Goal: Participate in discussion: Engage in conversation with other users on a specific topic

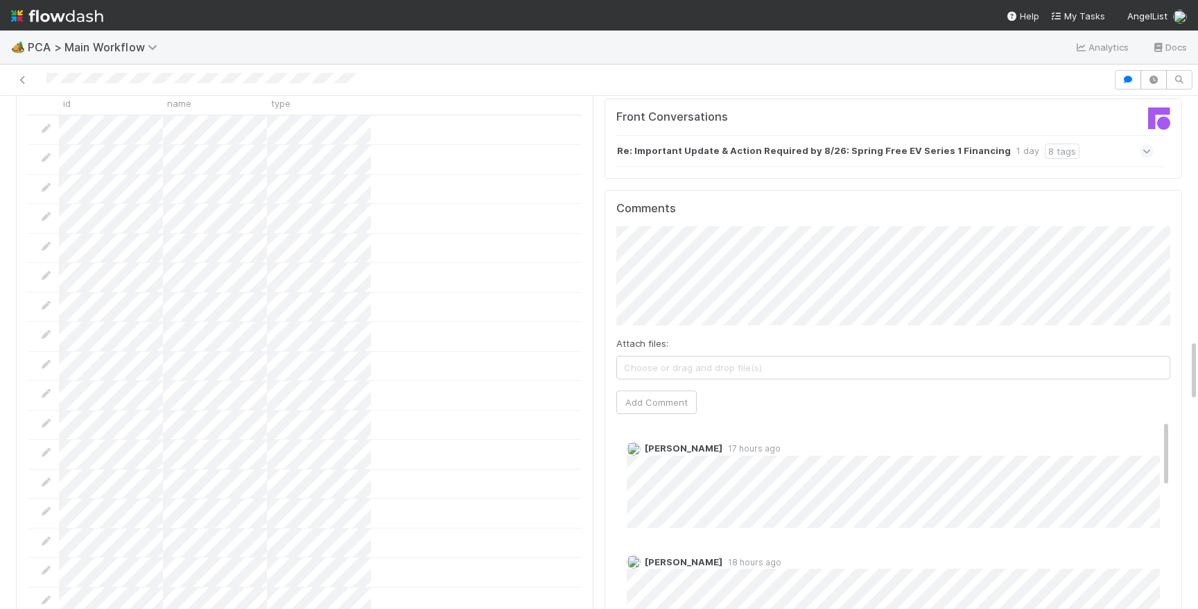
scroll to position [1997, 0]
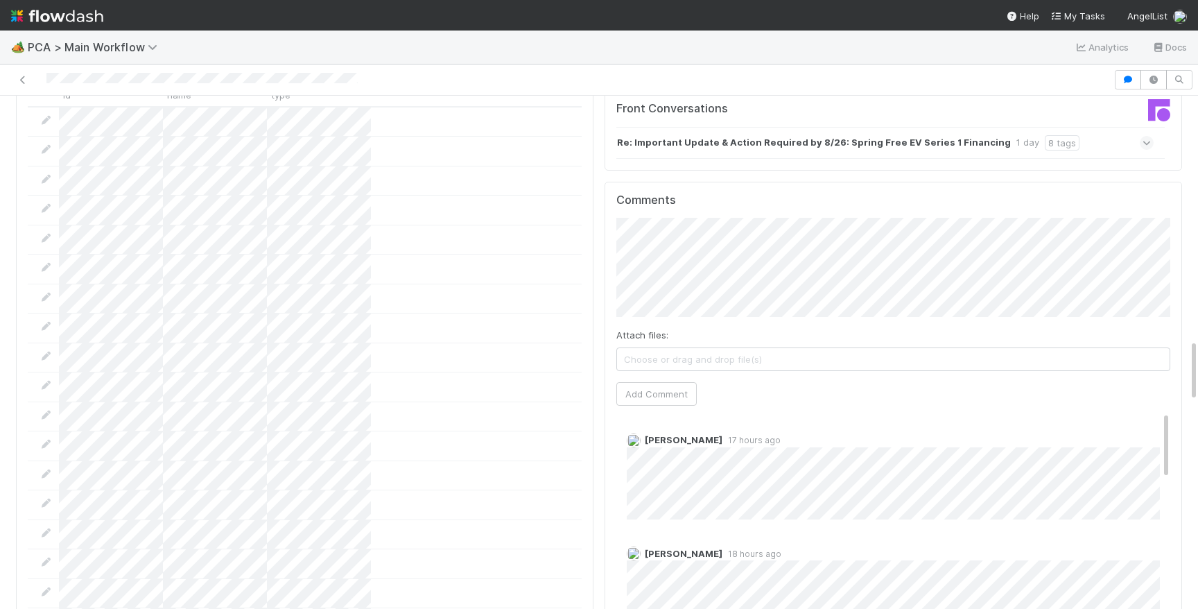
click at [647, 330] on div "Comments Attach files: Choose or drag and drop file(s) Add Comment Zachary Conl…" at bounding box center [893, 441] width 554 height 496
click at [647, 382] on button "Add Comment" at bounding box center [656, 394] width 80 height 24
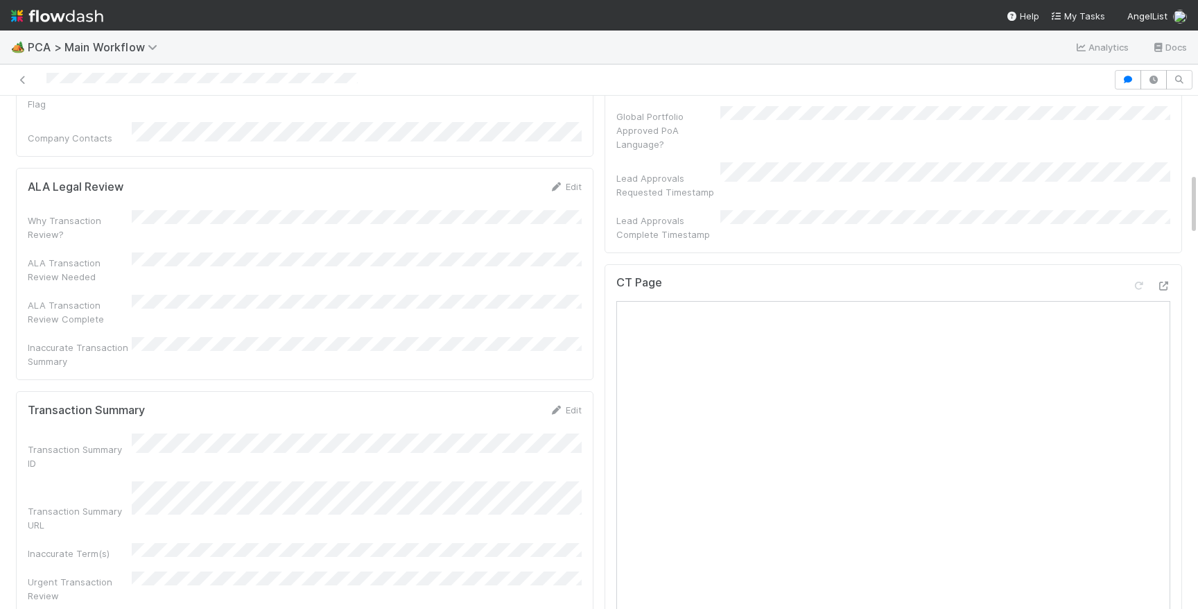
scroll to position [0, 0]
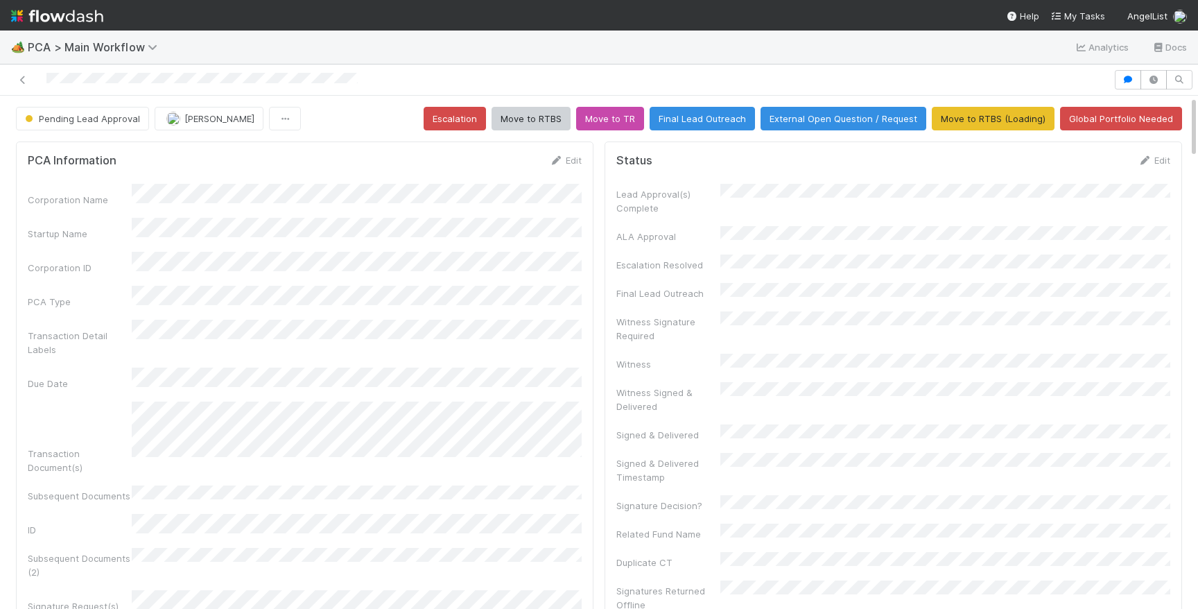
click at [139, 85] on div at bounding box center [201, 80] width 311 height 15
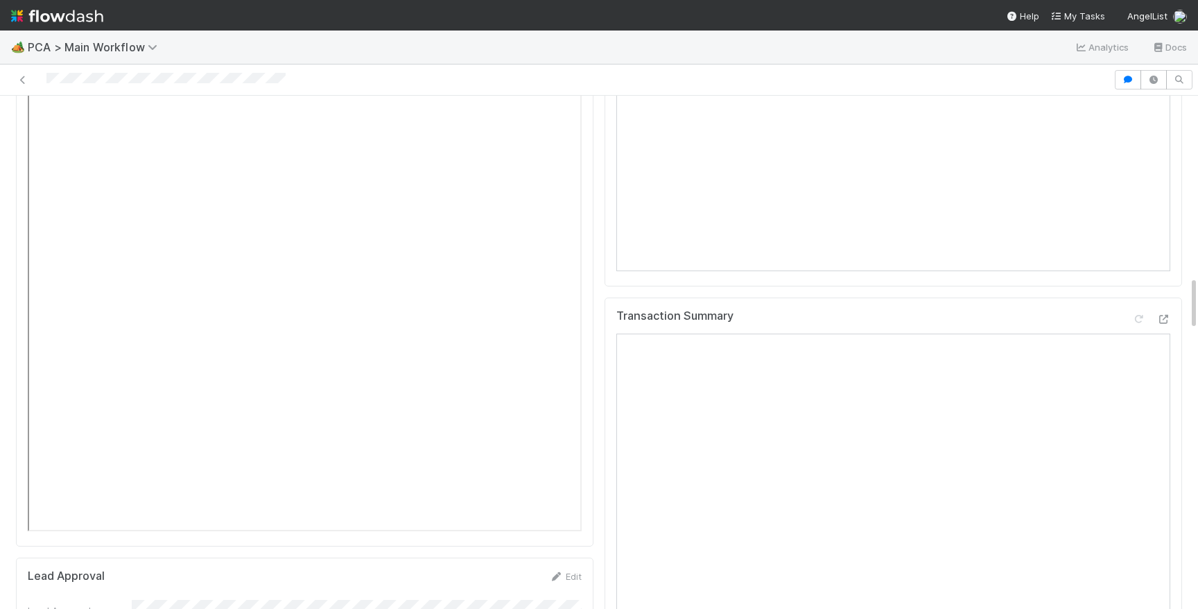
scroll to position [1518, 0]
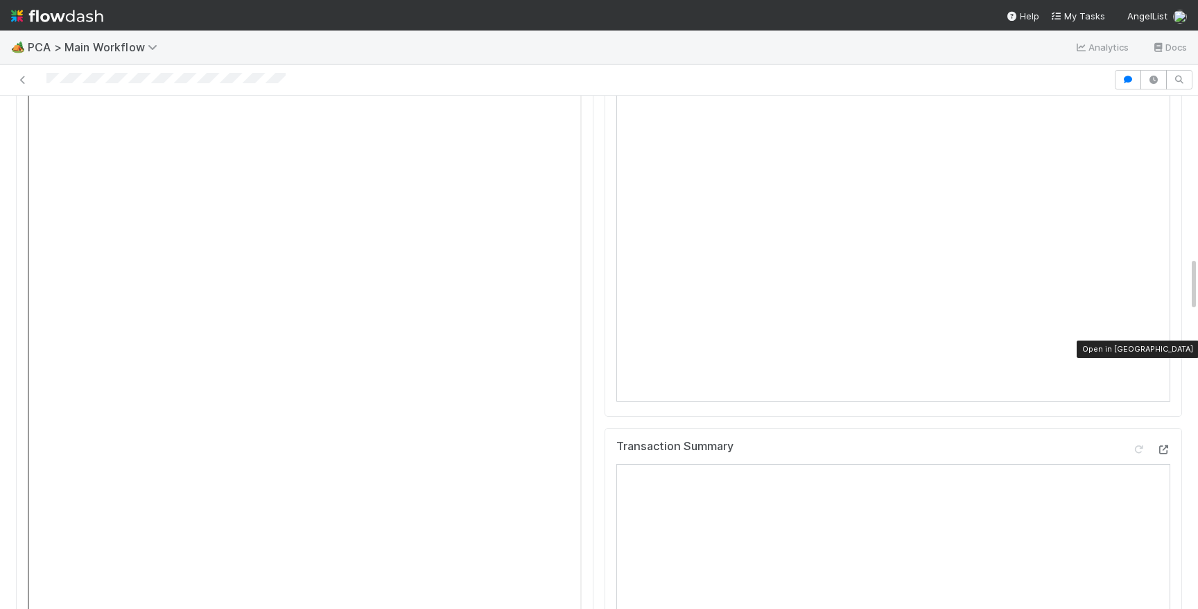
click at [1164, 445] on icon at bounding box center [1163, 449] width 14 height 9
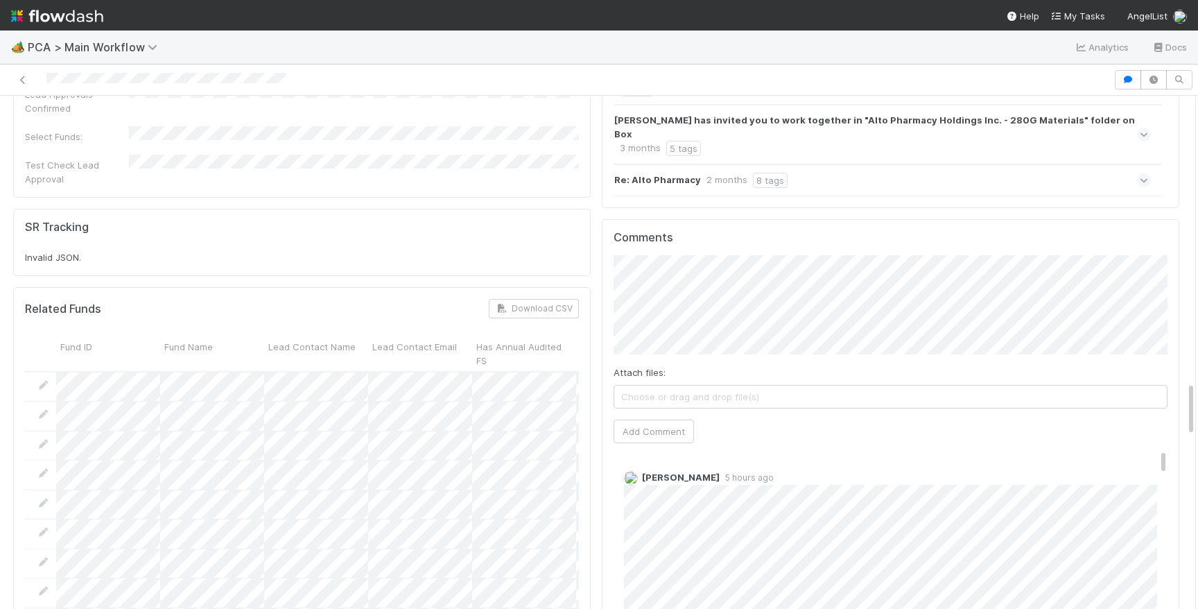
scroll to position [2354, 0]
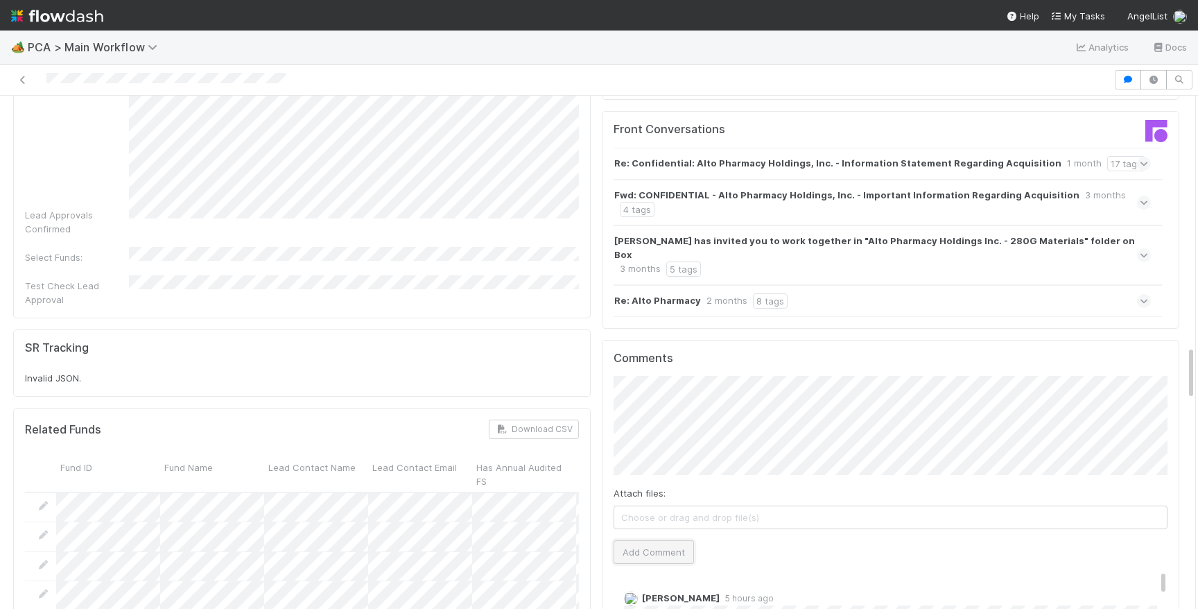
click at [652, 540] on button "Add Comment" at bounding box center [653, 552] width 80 height 24
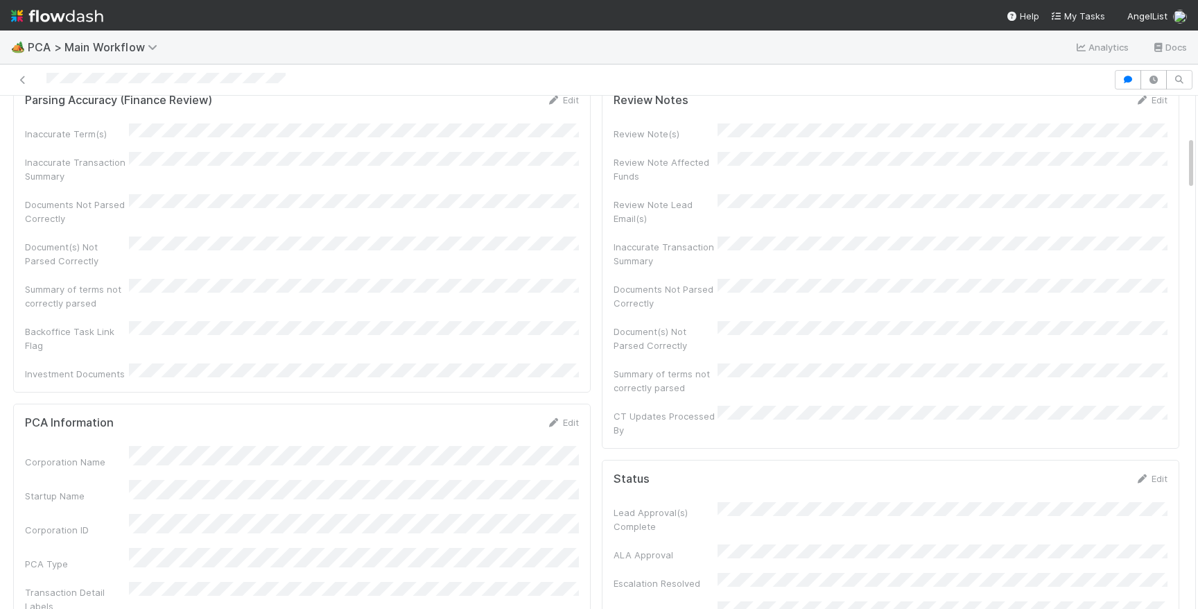
scroll to position [0, 0]
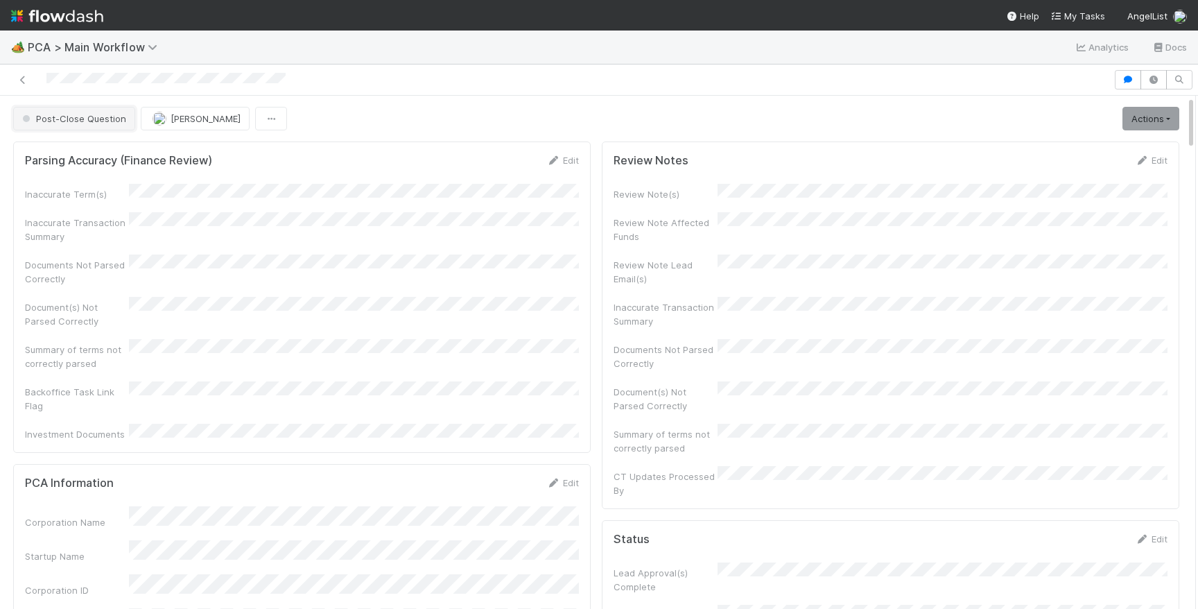
click at [49, 119] on span "Post-Close Question" at bounding box center [72, 118] width 107 height 11
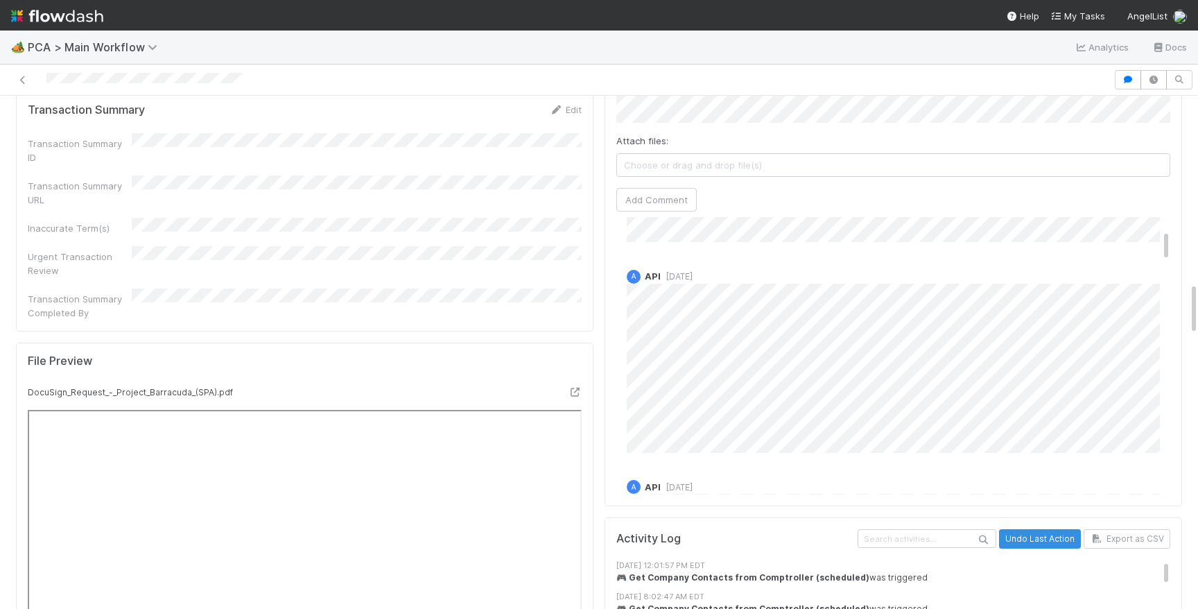
scroll to position [110, 0]
